Goal: Obtain resource: Obtain resource

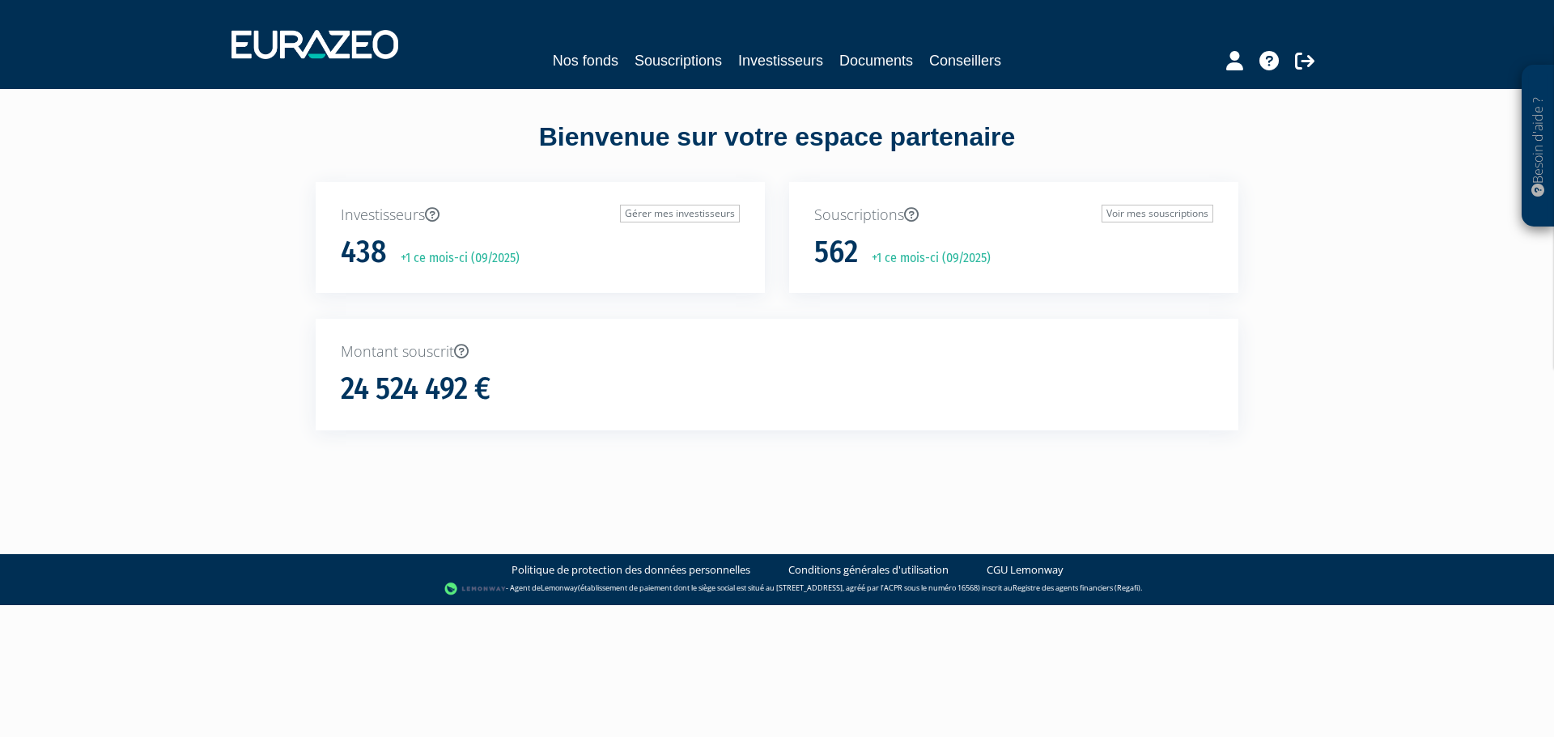
click at [1277, 348] on div "Bienvenue sur votre espace partenaire Investisseurs Gérer mes investisseurs 438…" at bounding box center [777, 304] width 1020 height 370
click at [777, 60] on link "Investisseurs" at bounding box center [780, 60] width 85 height 23
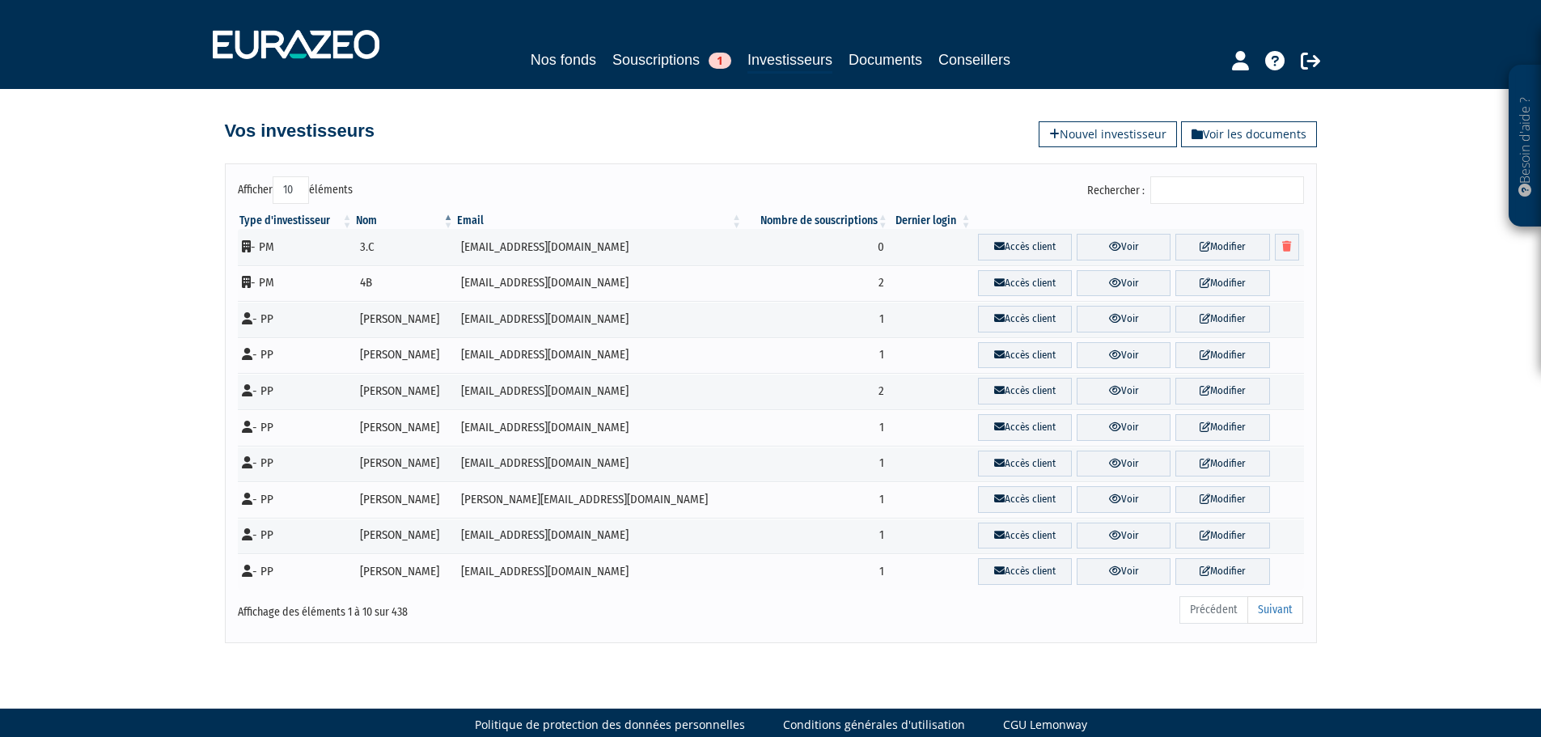
click at [1196, 200] on input "Rechercher :" at bounding box center [1228, 190] width 154 height 28
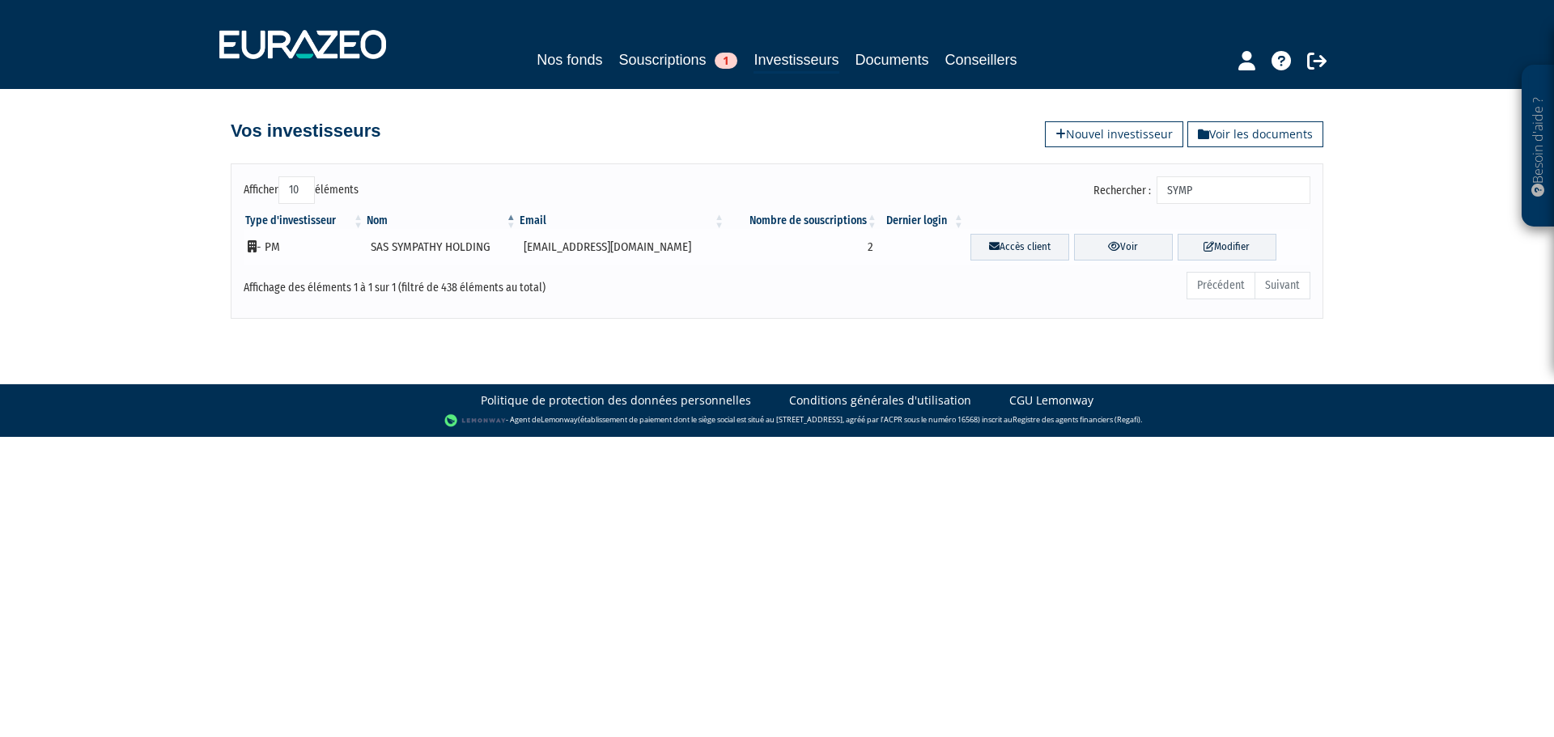
type input "SYMP"
click at [441, 246] on td "SAS SYMPATHY HOLDING" at bounding box center [441, 247] width 153 height 36
click at [401, 248] on td "SAS SYMPATHY HOLDING" at bounding box center [441, 247] width 153 height 36
click at [1123, 248] on link "Voir" at bounding box center [1123, 247] width 99 height 27
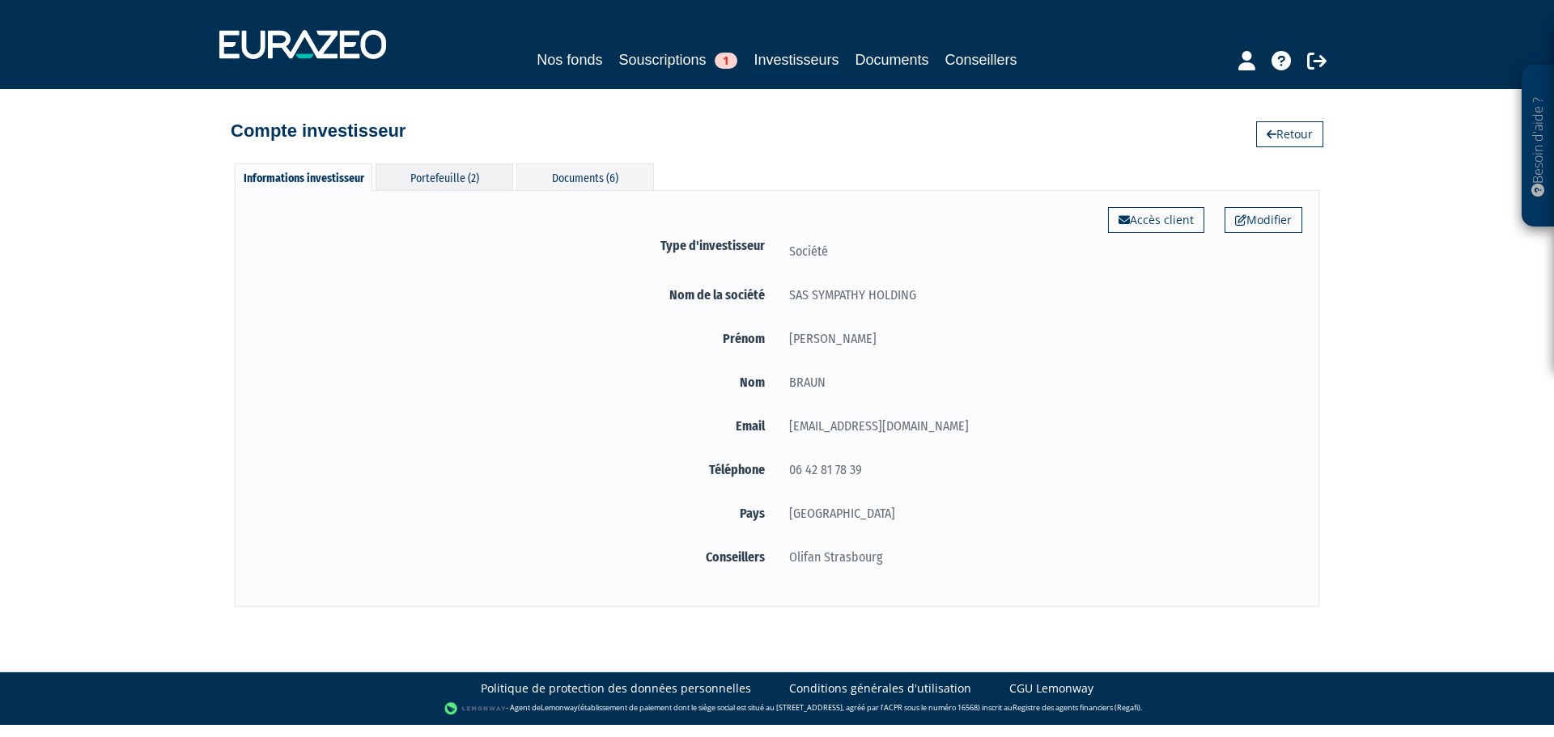
click at [446, 172] on div "Portefeuille (2)" at bounding box center [444, 176] width 138 height 27
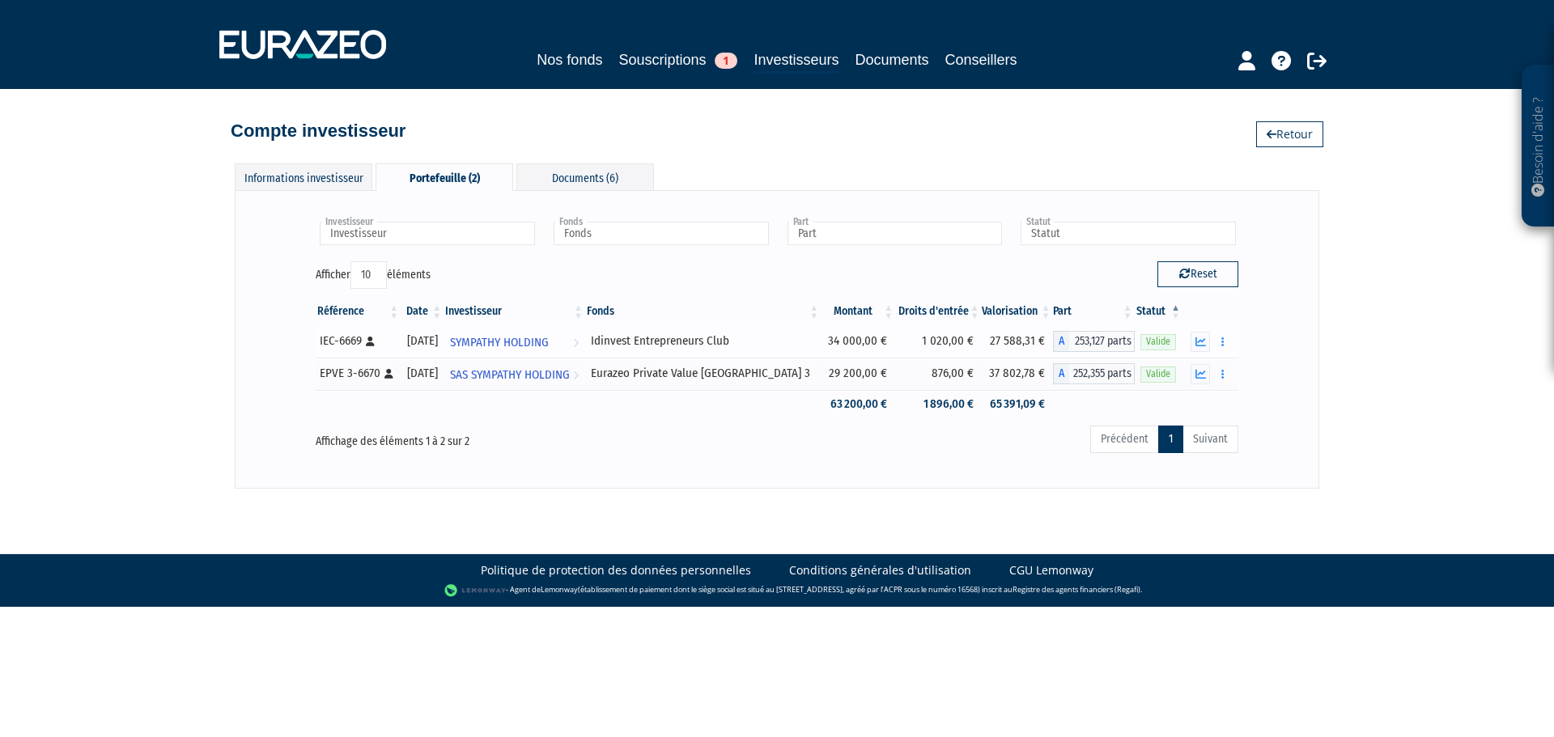
click at [736, 337] on div "Idinvest Entrepreneurs Club" at bounding box center [703, 341] width 224 height 17
click at [1224, 344] on button "button" at bounding box center [1222, 342] width 19 height 20
click at [616, 184] on div "Documents (6)" at bounding box center [585, 176] width 138 height 27
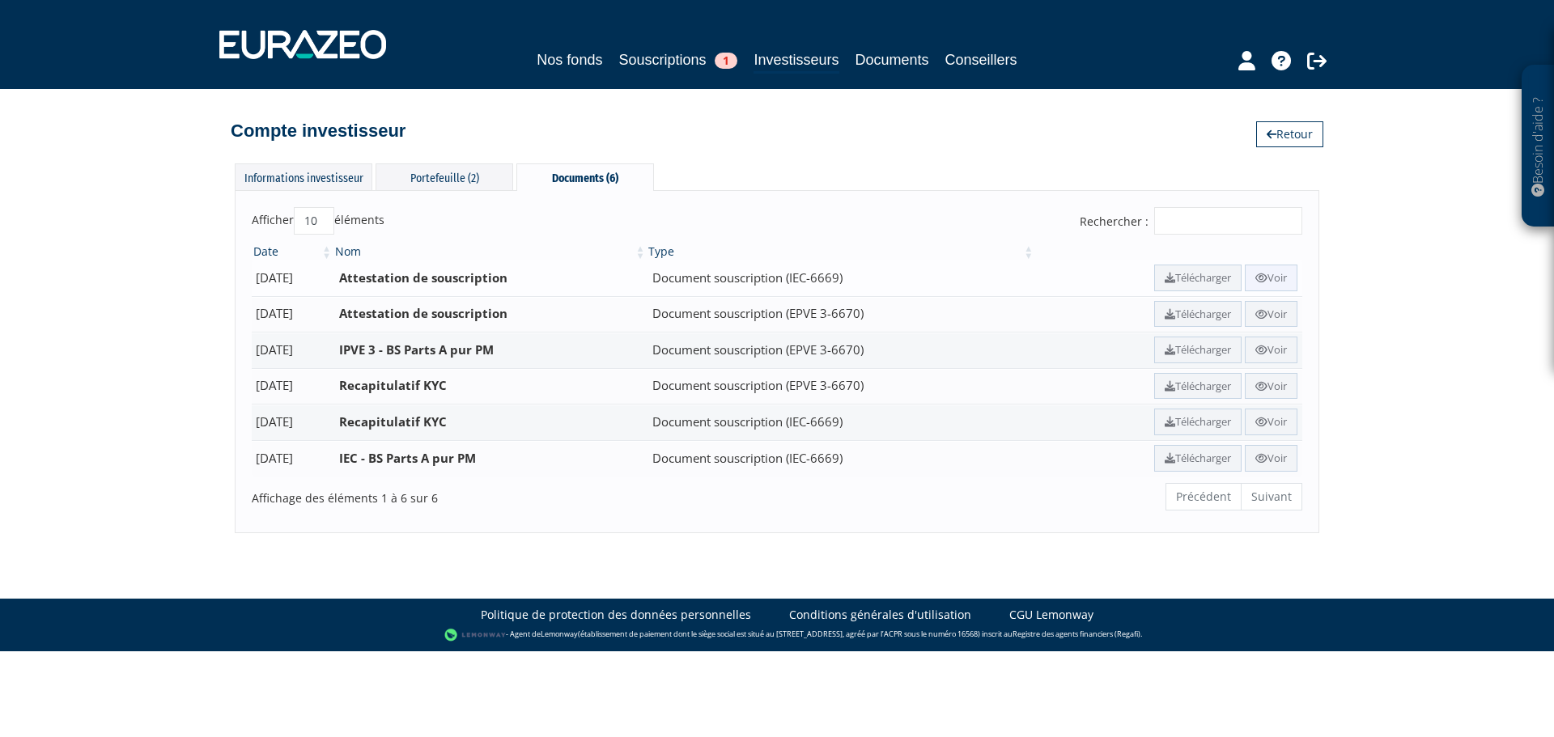
click at [1266, 279] on link "Voir" at bounding box center [1270, 278] width 53 height 27
click at [1281, 276] on link "Voir" at bounding box center [1270, 278] width 53 height 27
click at [1262, 284] on link "Voir" at bounding box center [1270, 278] width 53 height 27
click at [425, 188] on div "Portefeuille (2)" at bounding box center [444, 176] width 138 height 27
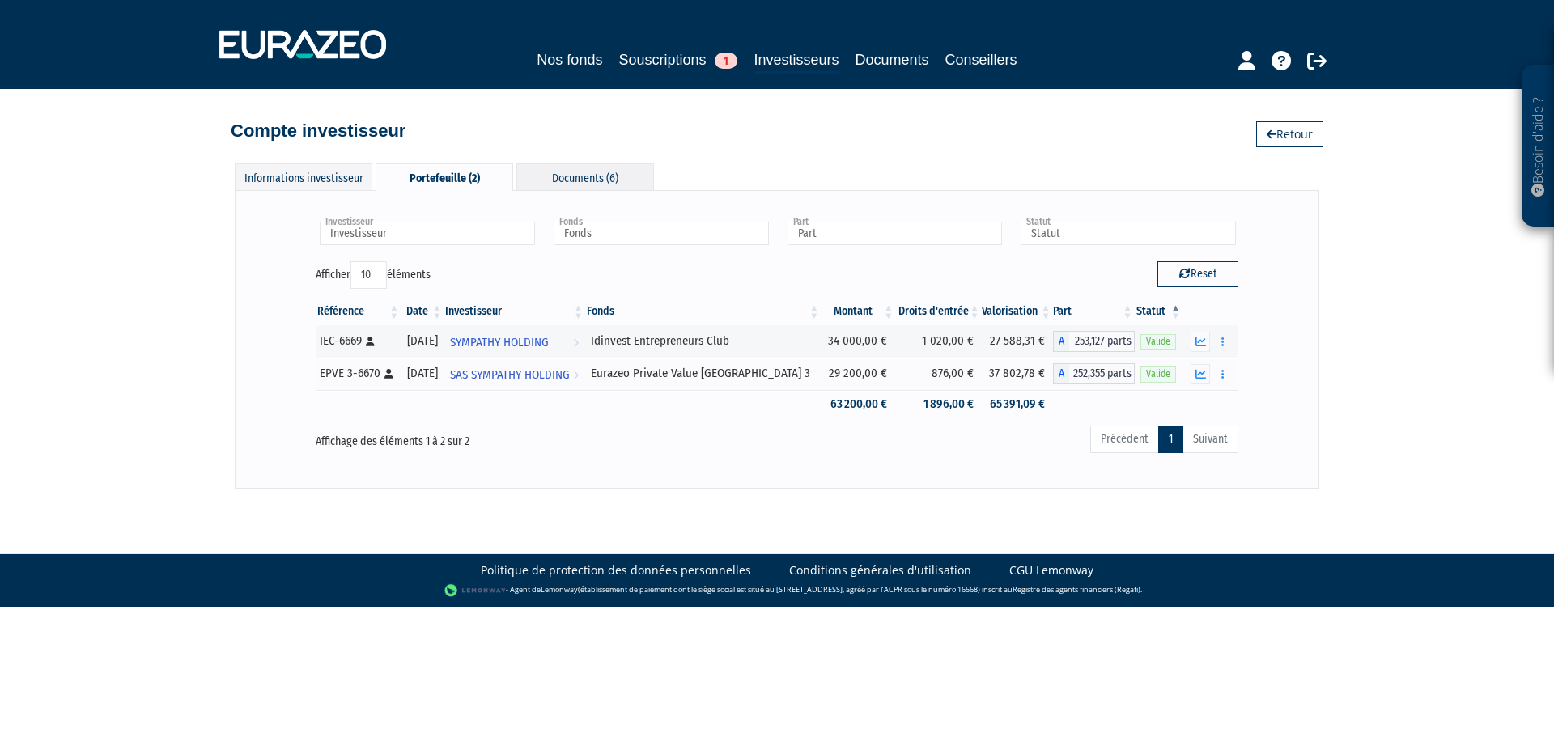
click at [579, 176] on div "Documents (6)" at bounding box center [585, 176] width 138 height 27
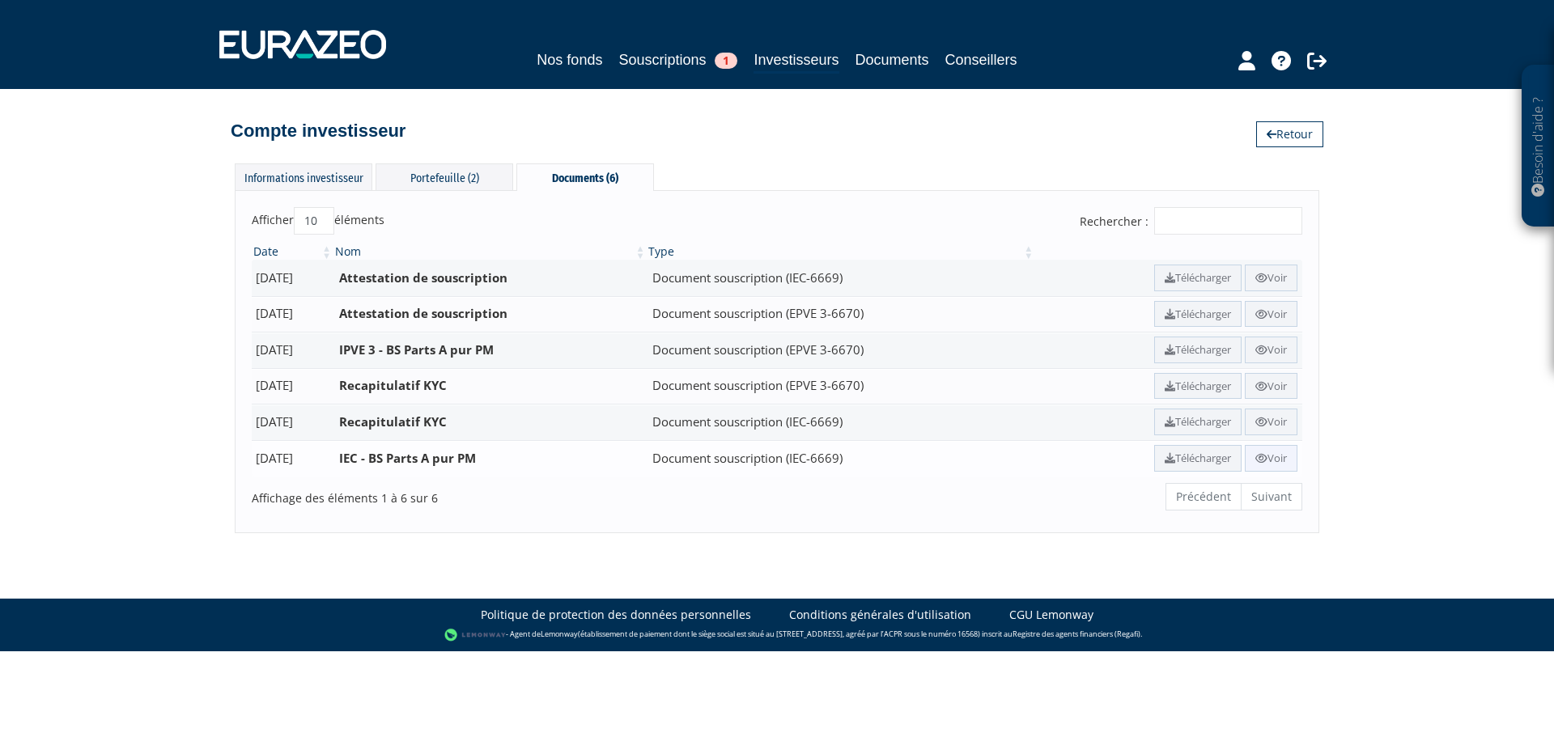
click at [1261, 461] on icon at bounding box center [1261, 458] width 12 height 11
click at [477, 180] on div "Portefeuille (2)" at bounding box center [444, 176] width 138 height 27
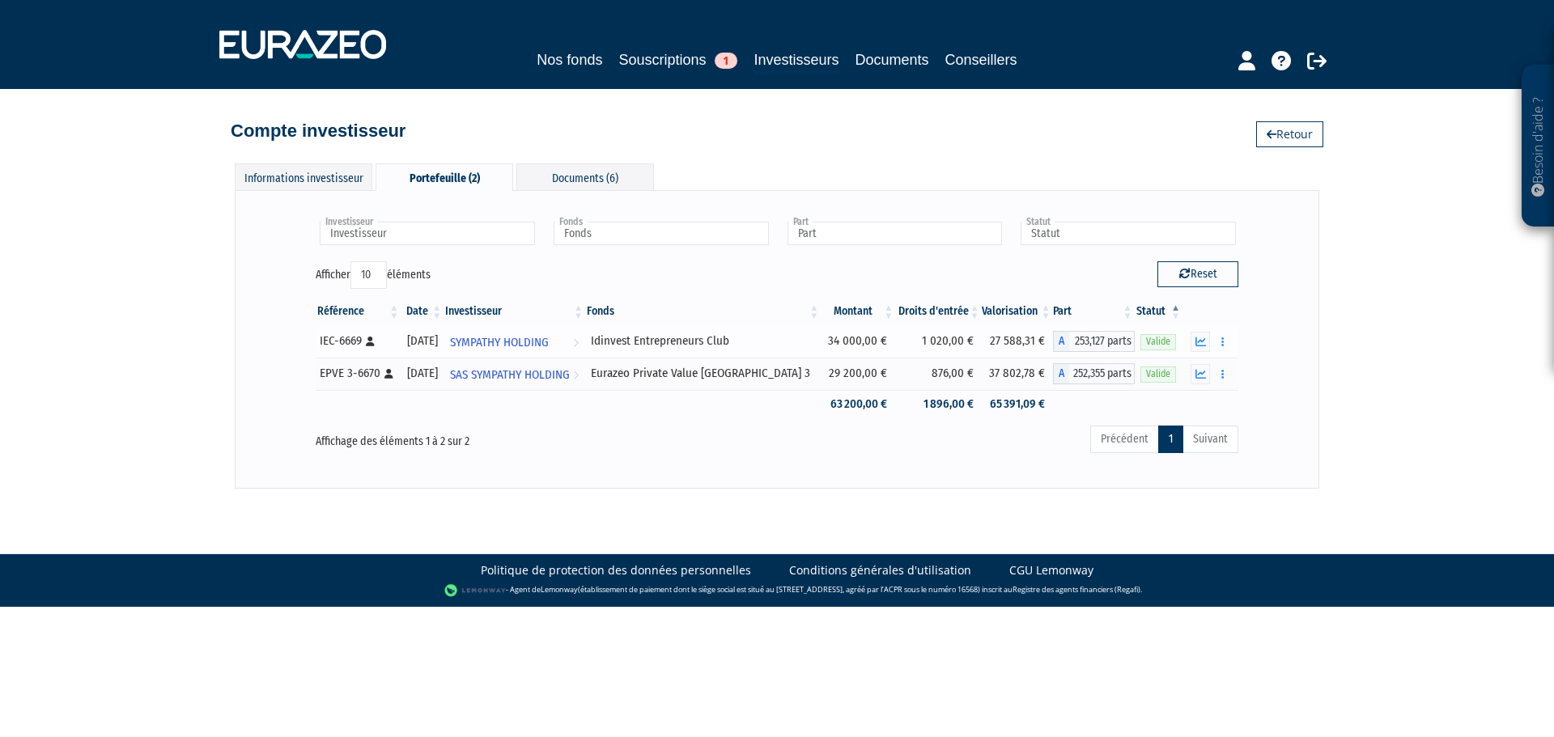
click at [845, 333] on td "34 000,00 €" at bounding box center [857, 341] width 74 height 32
click at [844, 346] on td "34 000,00 €" at bounding box center [857, 341] width 74 height 32
click at [1224, 341] on button "button" at bounding box center [1222, 342] width 19 height 20
click at [1206, 370] on link "Documents" at bounding box center [1187, 371] width 81 height 27
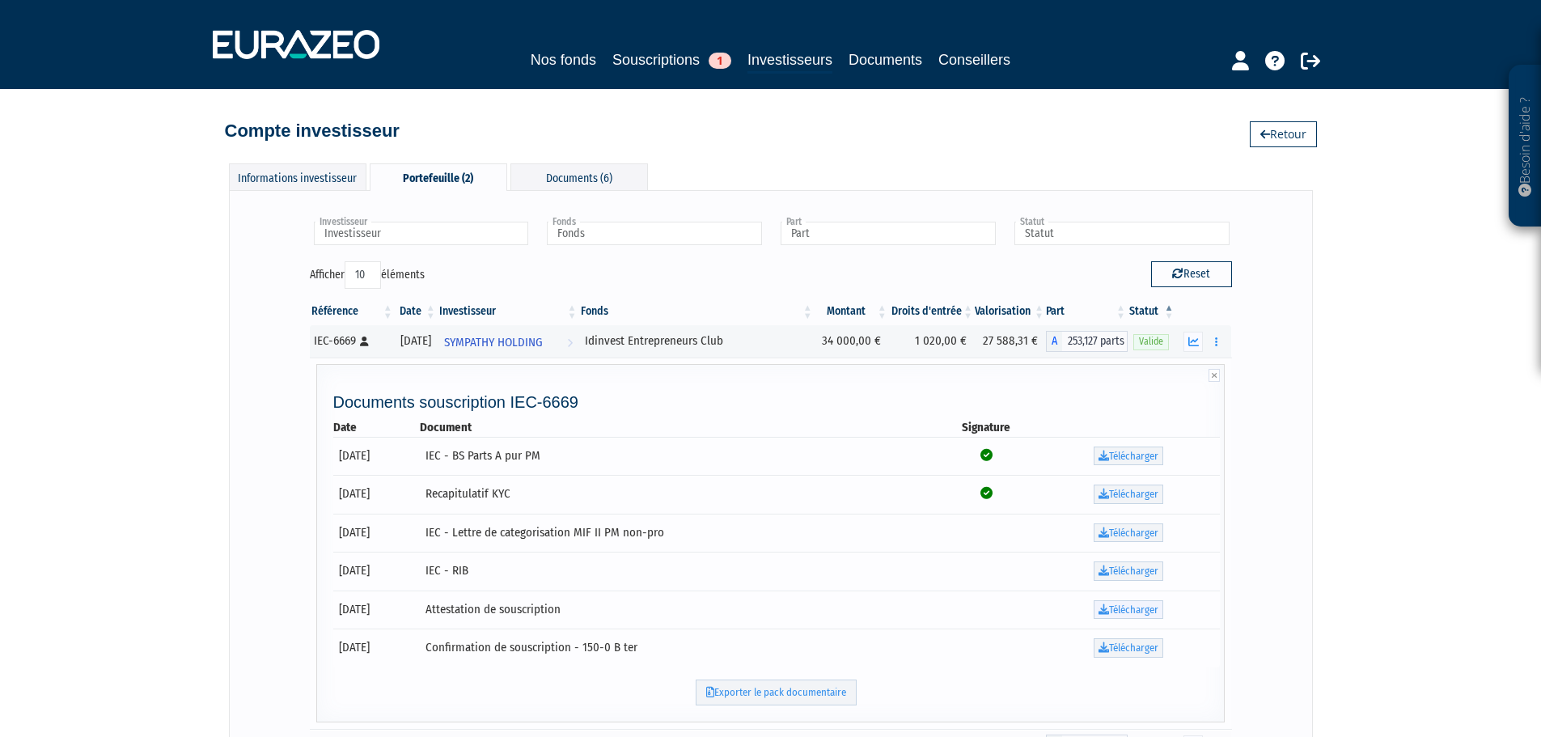
click at [1137, 607] on link "Télécharger" at bounding box center [1129, 609] width 70 height 19
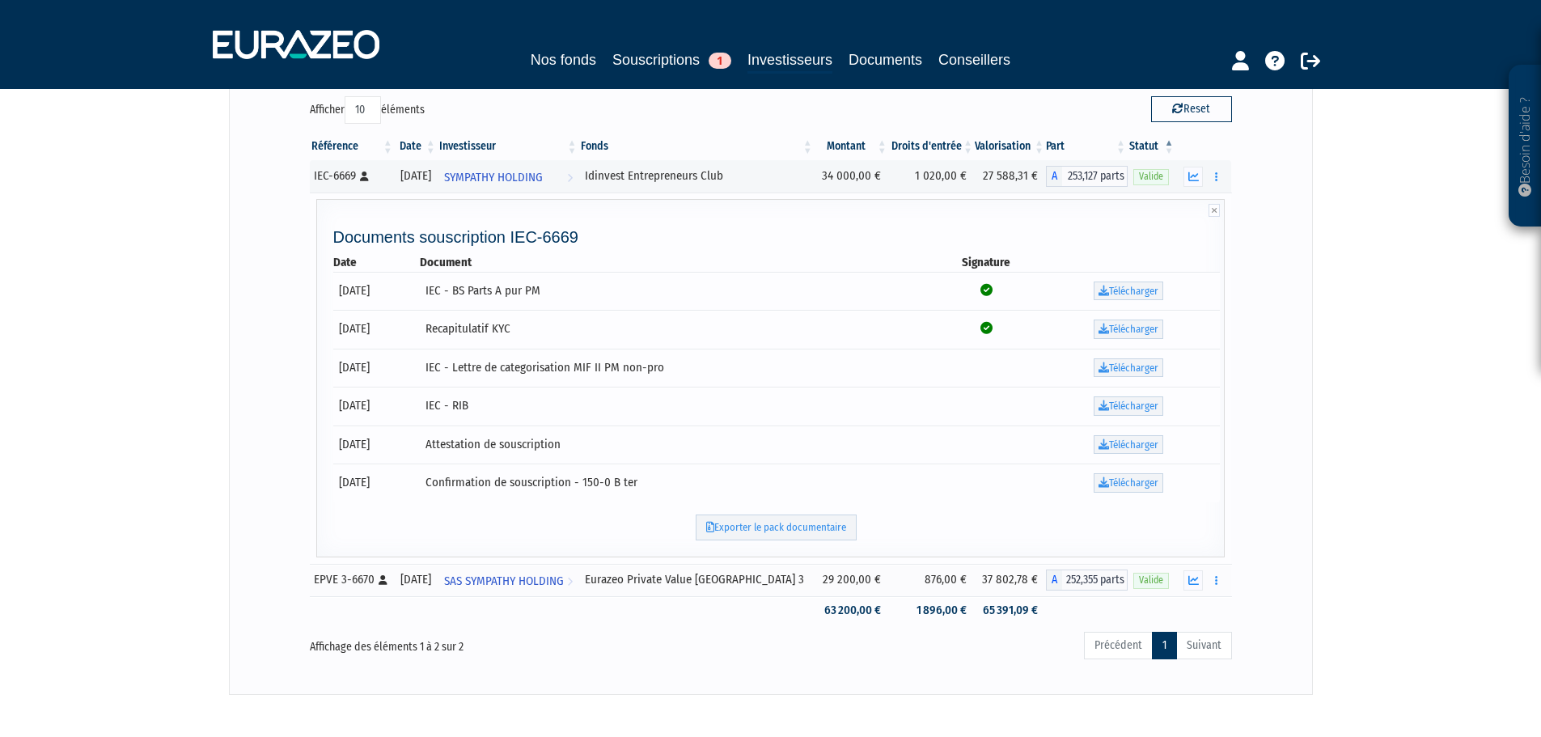
scroll to position [241, 0]
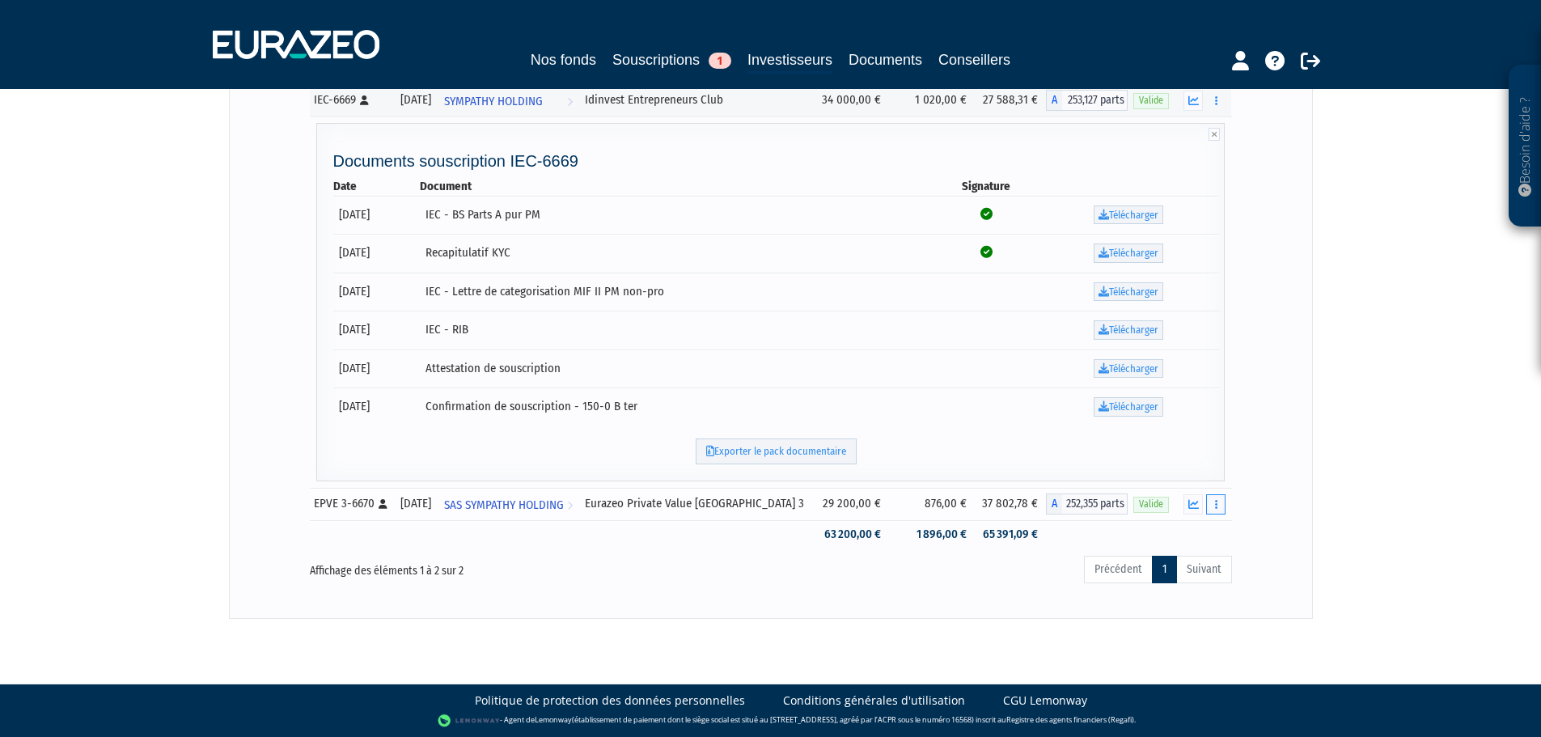
click at [1215, 502] on icon "button" at bounding box center [1216, 504] width 2 height 11
click at [1220, 500] on button "button" at bounding box center [1215, 504] width 19 height 20
click at [1189, 531] on link "Documents" at bounding box center [1180, 533] width 81 height 27
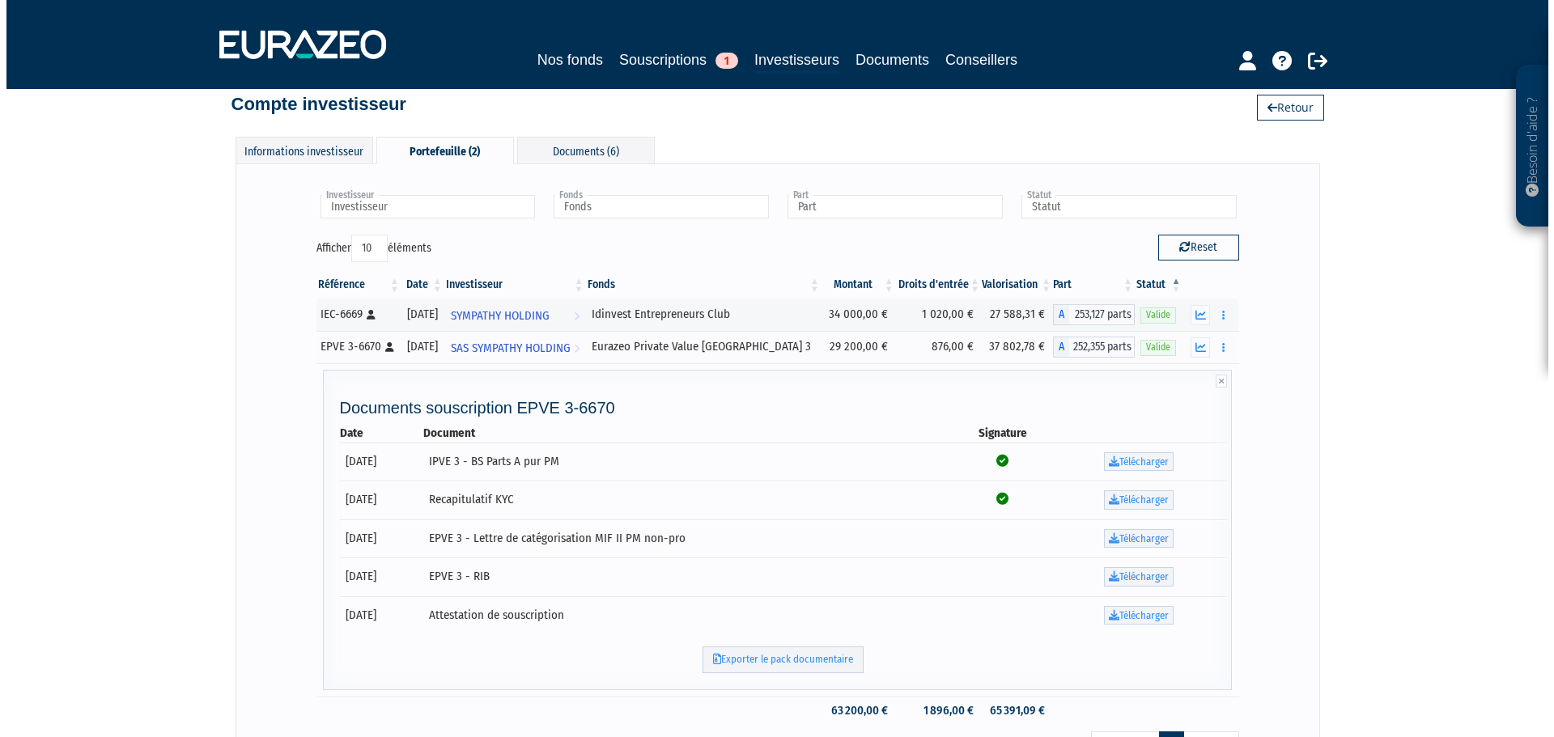
scroll to position [0, 0]
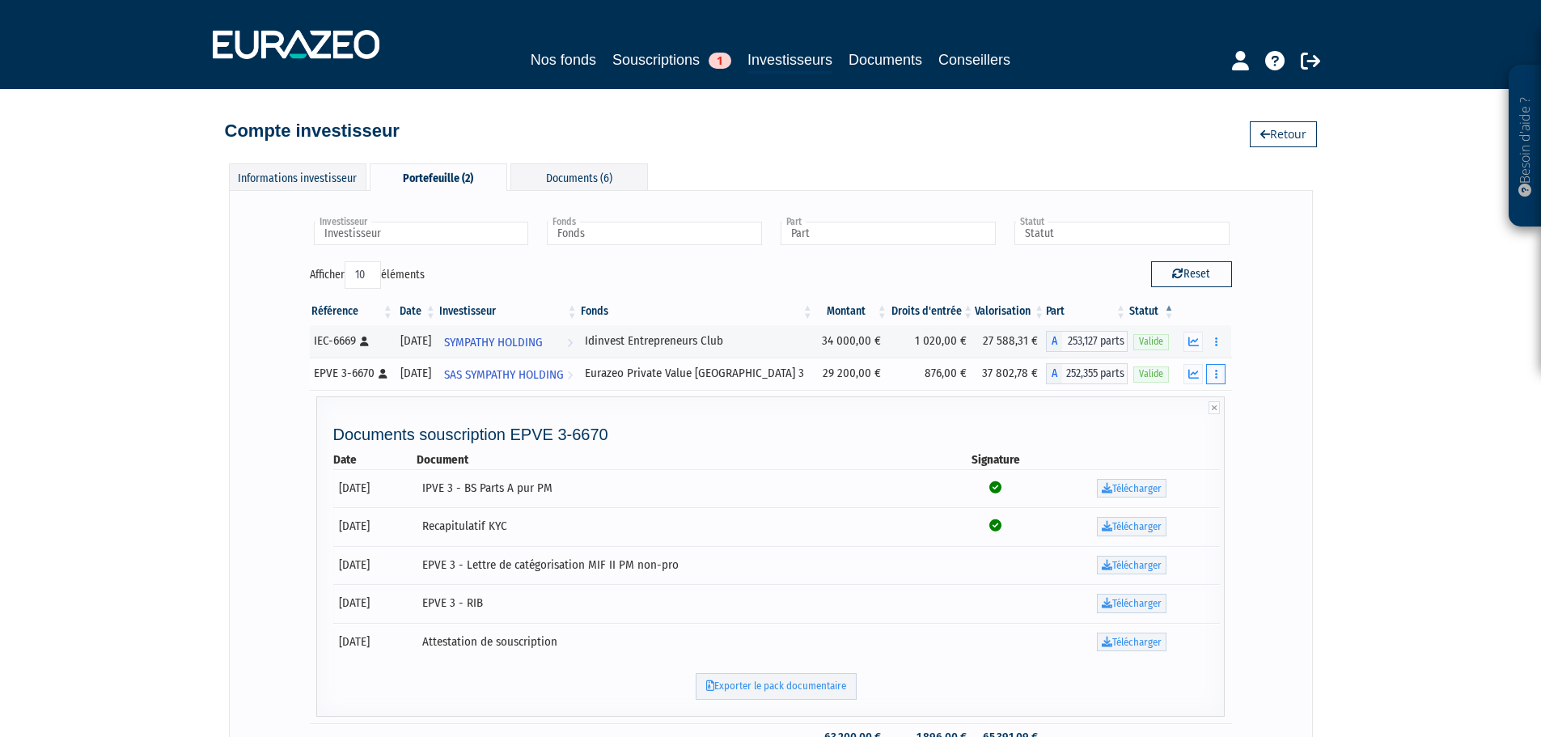
click at [1210, 369] on button "button" at bounding box center [1215, 374] width 19 height 20
click at [1223, 365] on button "button" at bounding box center [1215, 374] width 19 height 20
click at [633, 159] on div "Informations investisseur Portefeuille (2) Documents (6) Modifier Accès client …" at bounding box center [771, 484] width 922 height 674
click at [626, 169] on div "Documents (6)" at bounding box center [580, 176] width 138 height 27
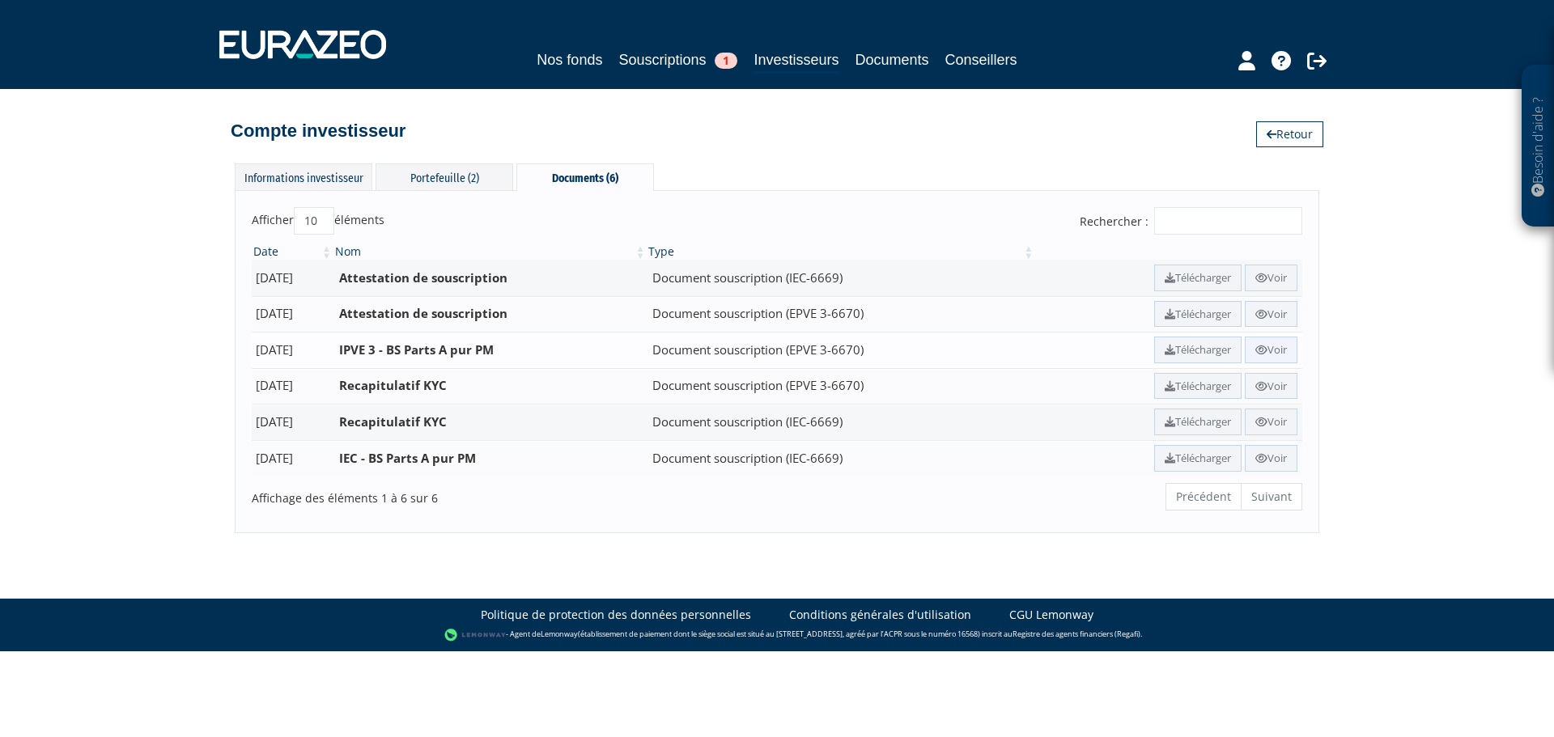
click at [1265, 344] on link "Voir" at bounding box center [1270, 350] width 53 height 27
